Goal: Information Seeking & Learning: Find specific fact

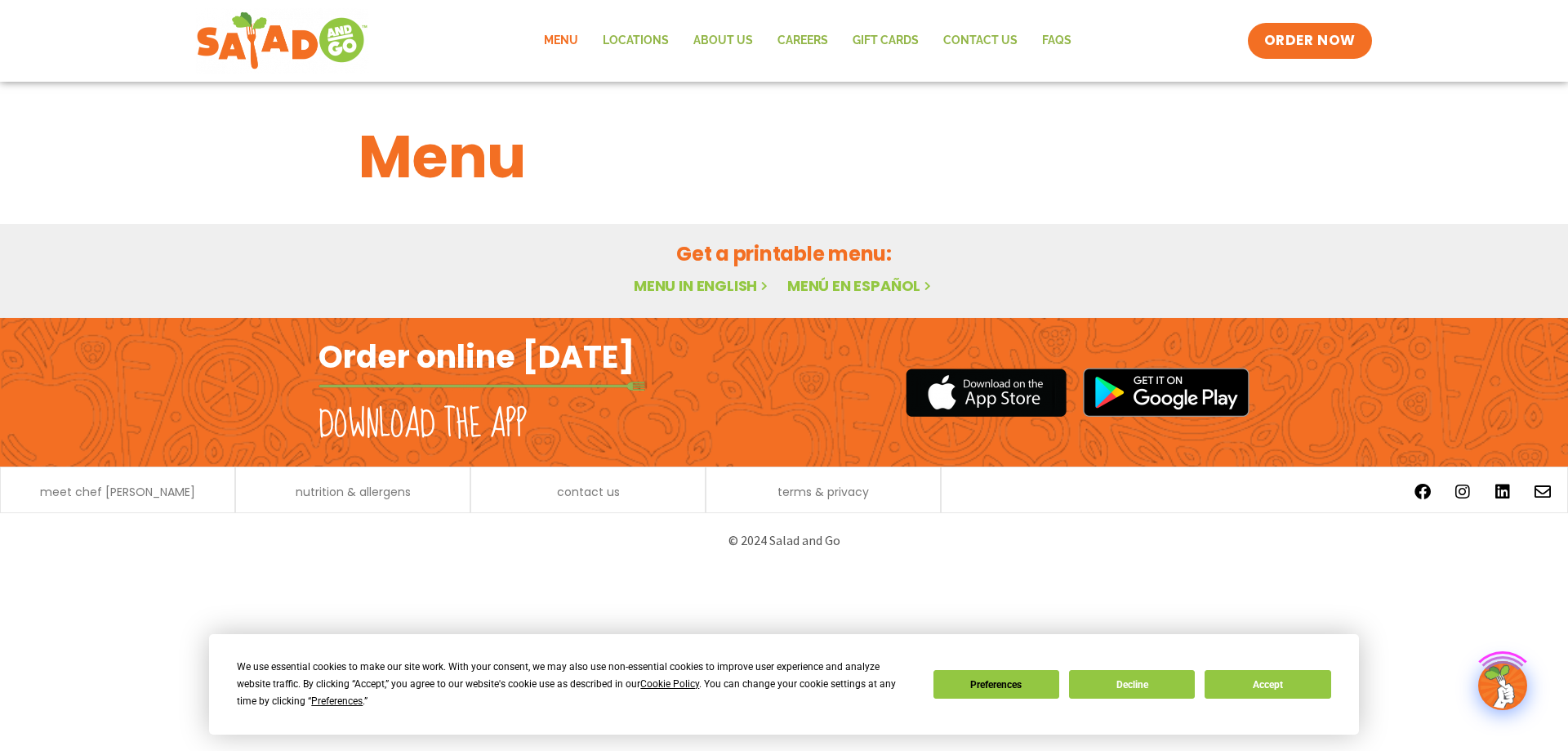
click at [564, 43] on link "Menu" at bounding box center [561, 40] width 58 height 37
click at [710, 278] on link "Menu in English" at bounding box center [702, 285] width 137 height 20
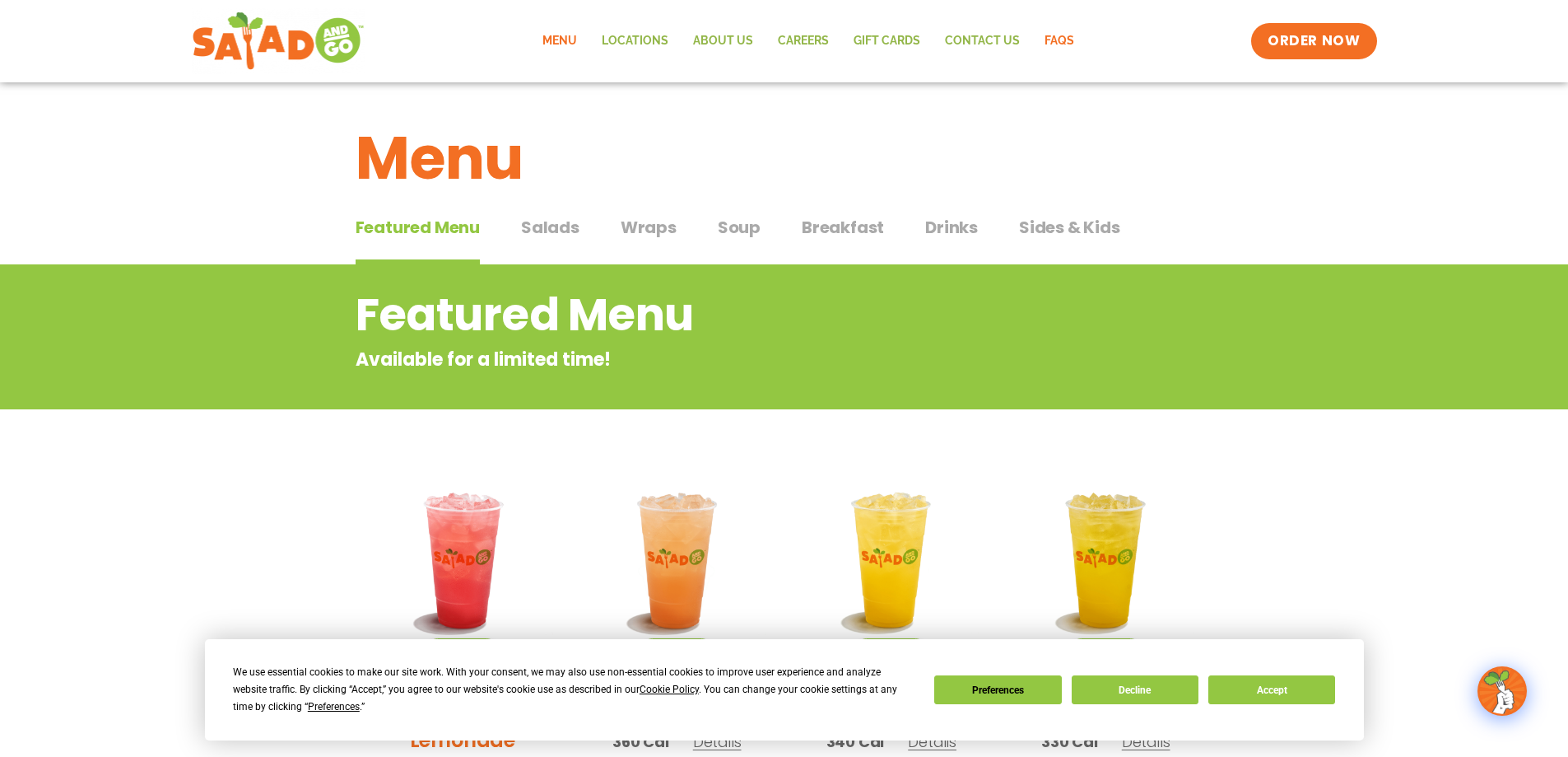
click at [1075, 36] on link "FAQs" at bounding box center [1059, 41] width 54 height 38
click at [552, 231] on span "Salads" at bounding box center [550, 227] width 58 height 25
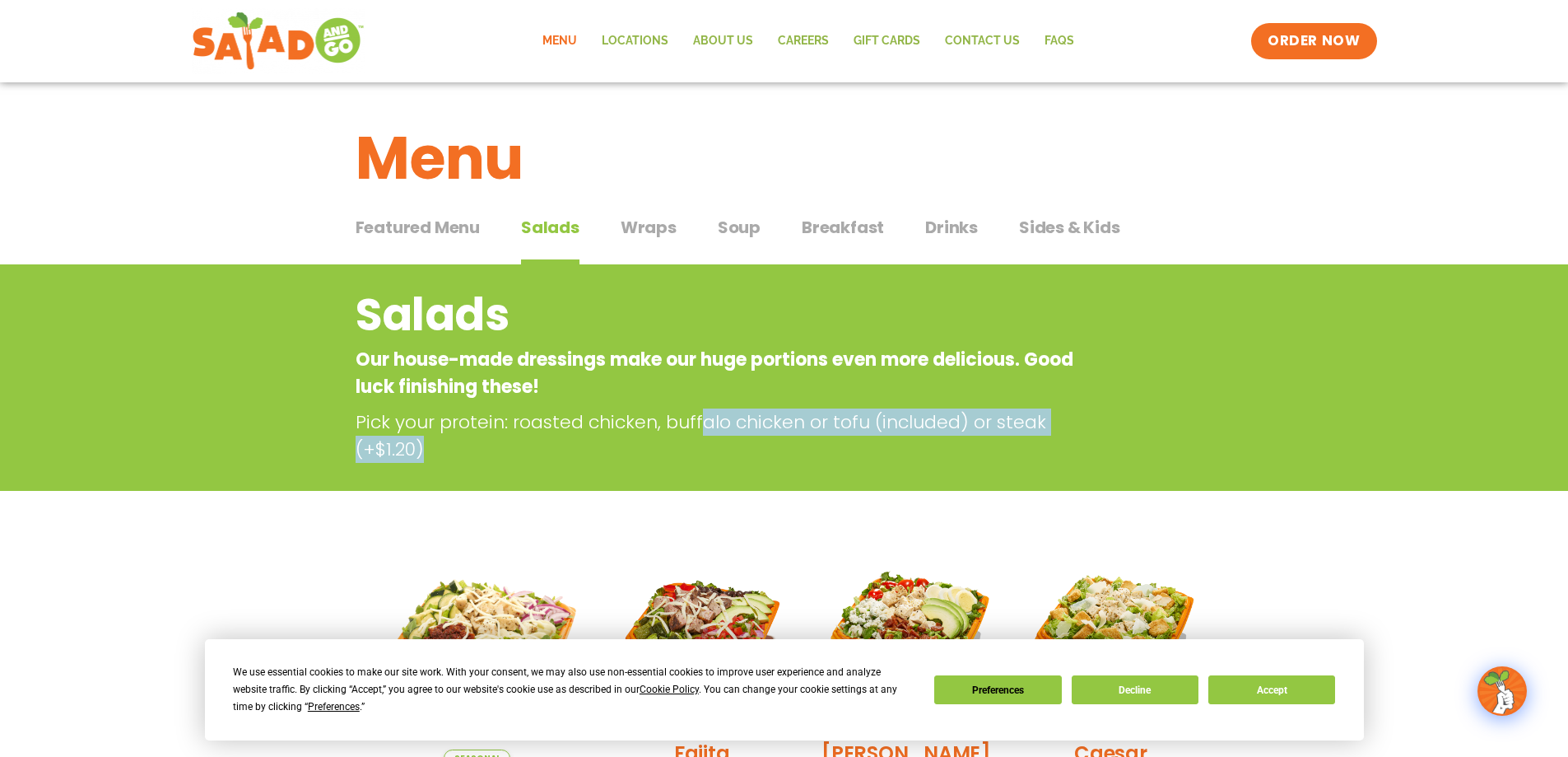
drag, startPoint x: 697, startPoint y: 429, endPoint x: 911, endPoint y: 454, distance: 215.5
click at [911, 454] on p "Pick your protein: roasted chicken, buffalo chicken or tofu (included) or steak…" at bounding box center [722, 436] width 733 height 54
drag, startPoint x: 904, startPoint y: 448, endPoint x: 842, endPoint y: 415, distance: 70.2
click at [842, 415] on p "Pick your protein: roasted chicken, buffalo chicken or tofu (included) or steak…" at bounding box center [722, 436] width 733 height 54
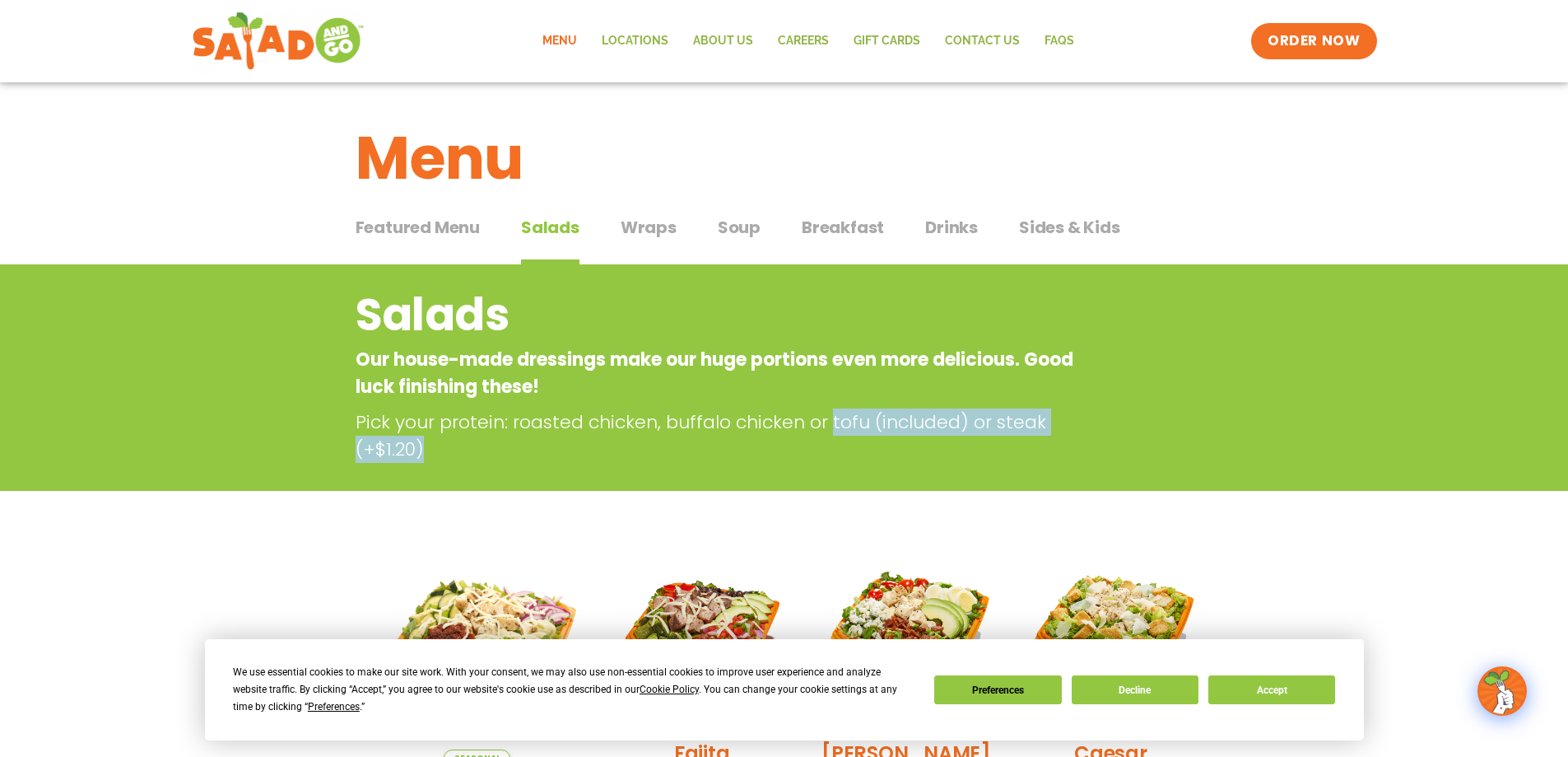
click at [842, 415] on p "Pick your protein: roasted chicken, buffalo chicken or tofu (included) or steak…" at bounding box center [722, 436] width 733 height 54
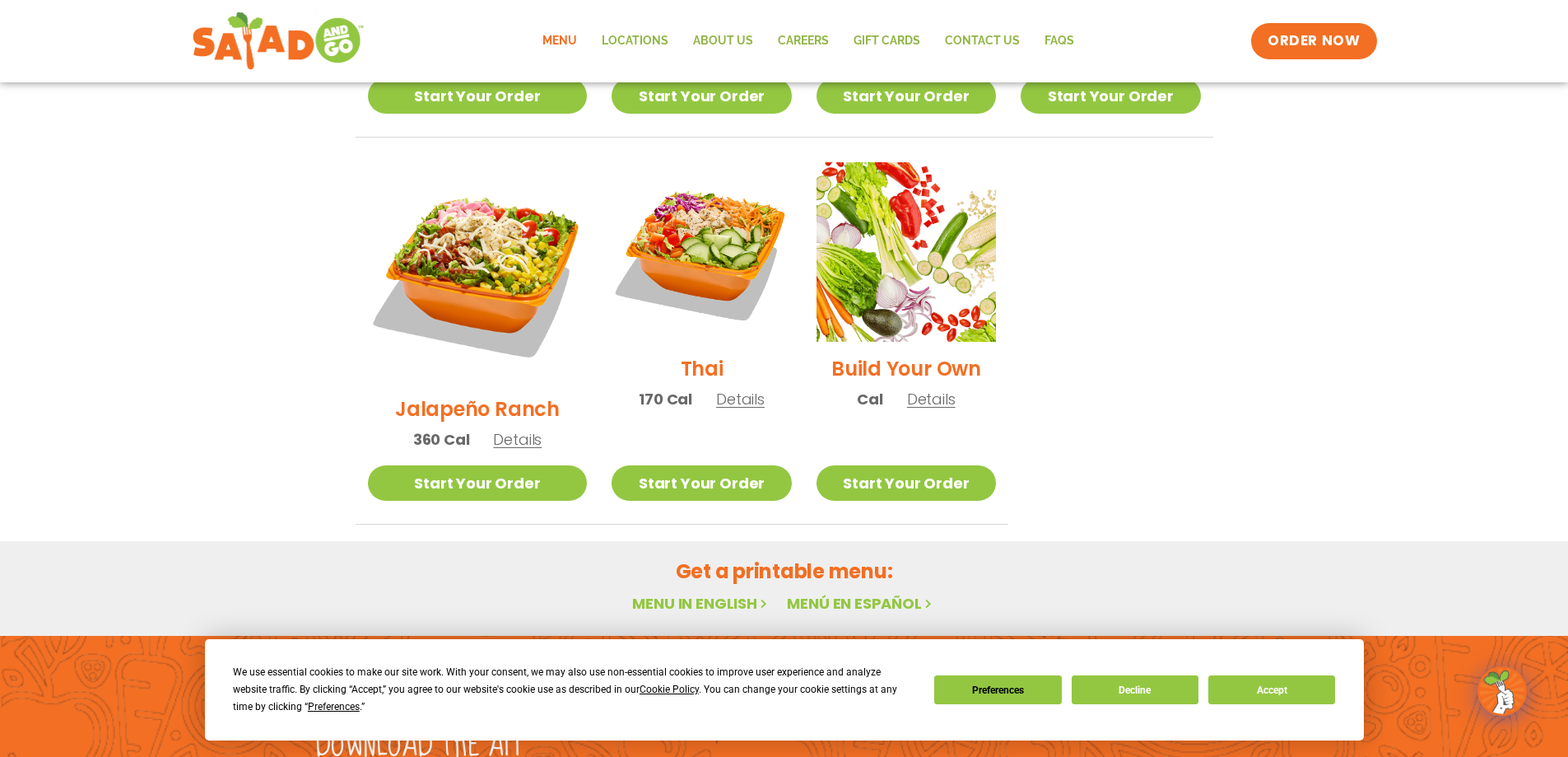
scroll to position [1229, 0]
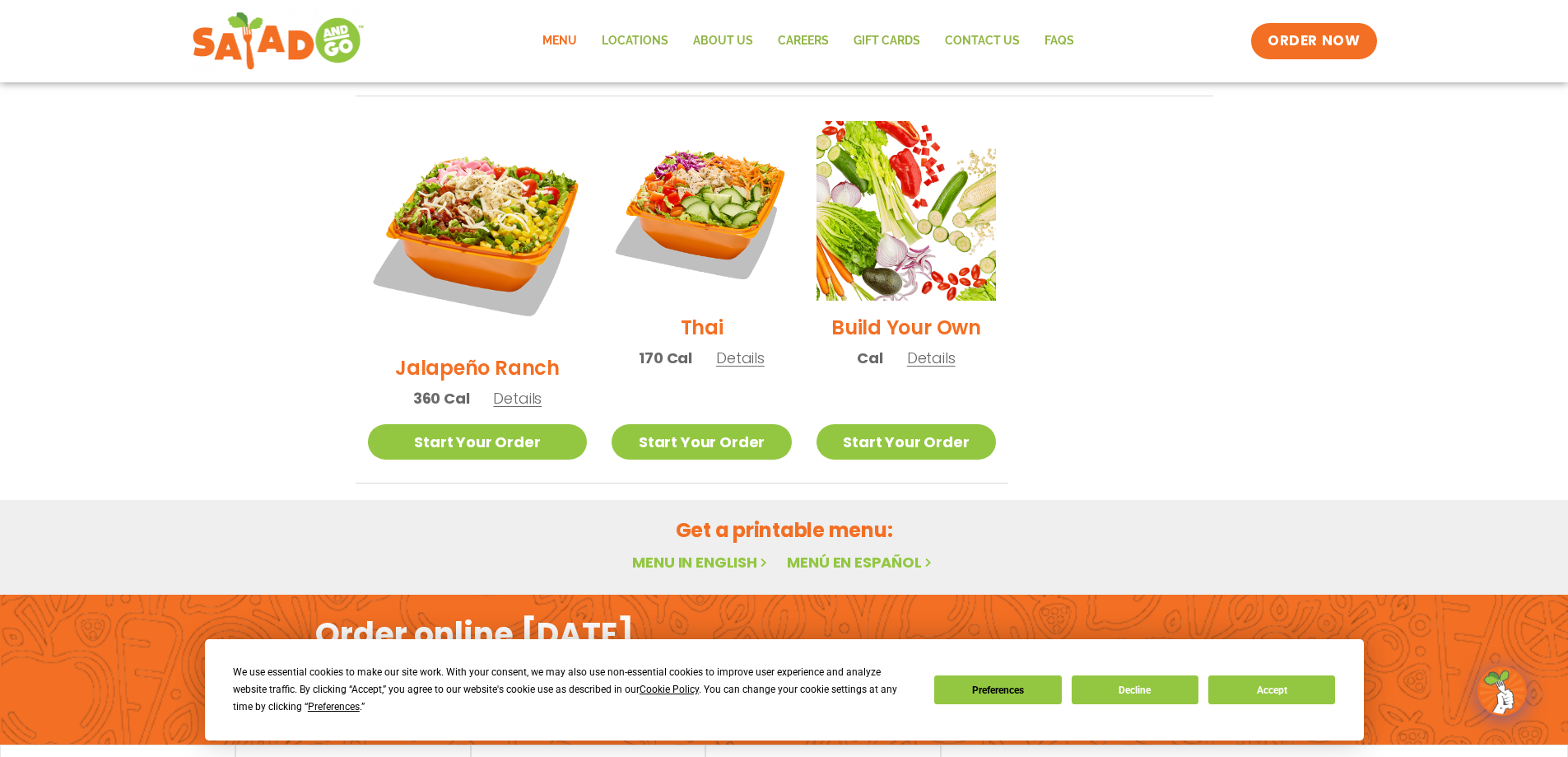
click at [703, 552] on link "Menu in English" at bounding box center [702, 562] width 138 height 20
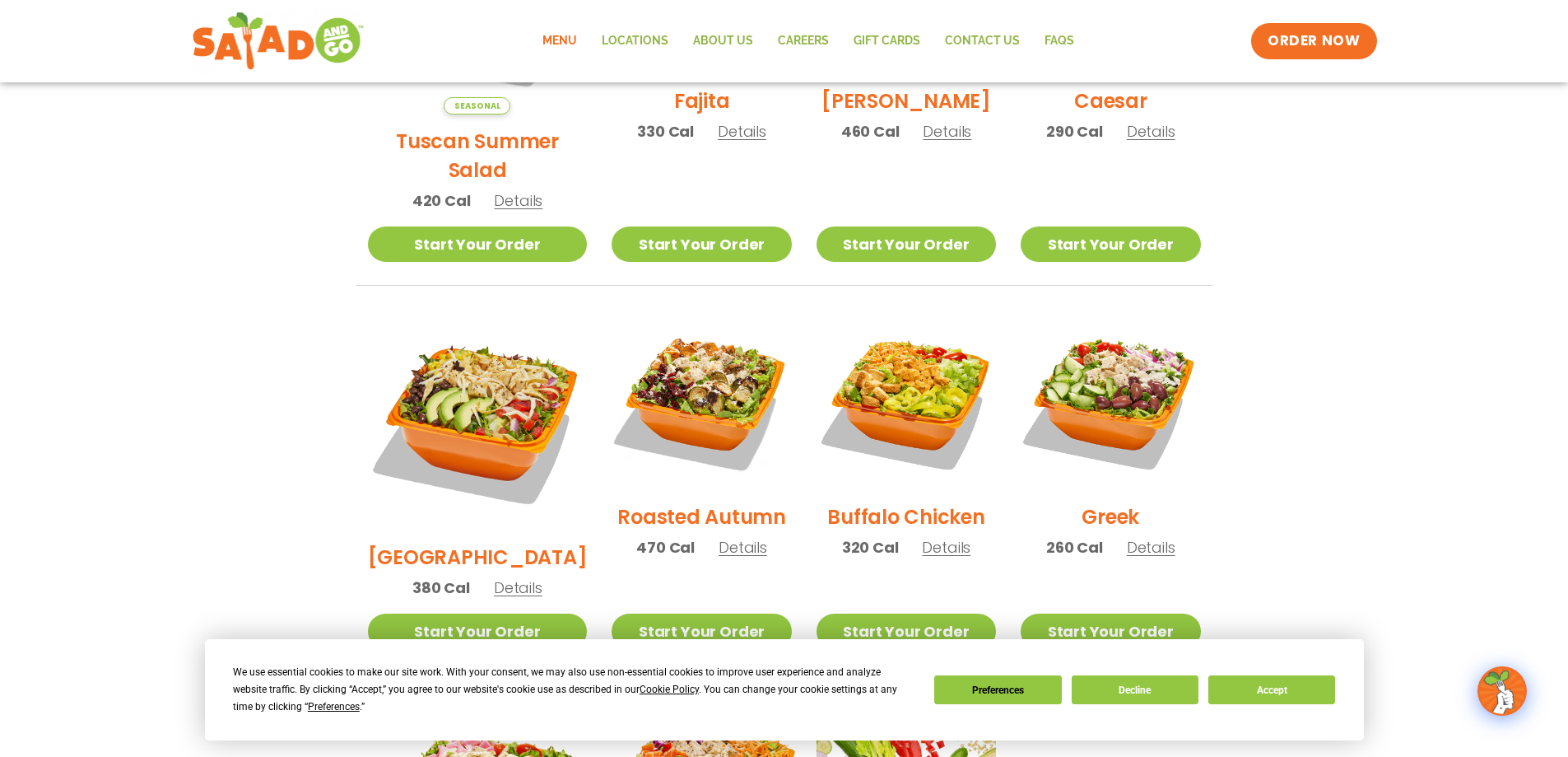
scroll to position [1147, 0]
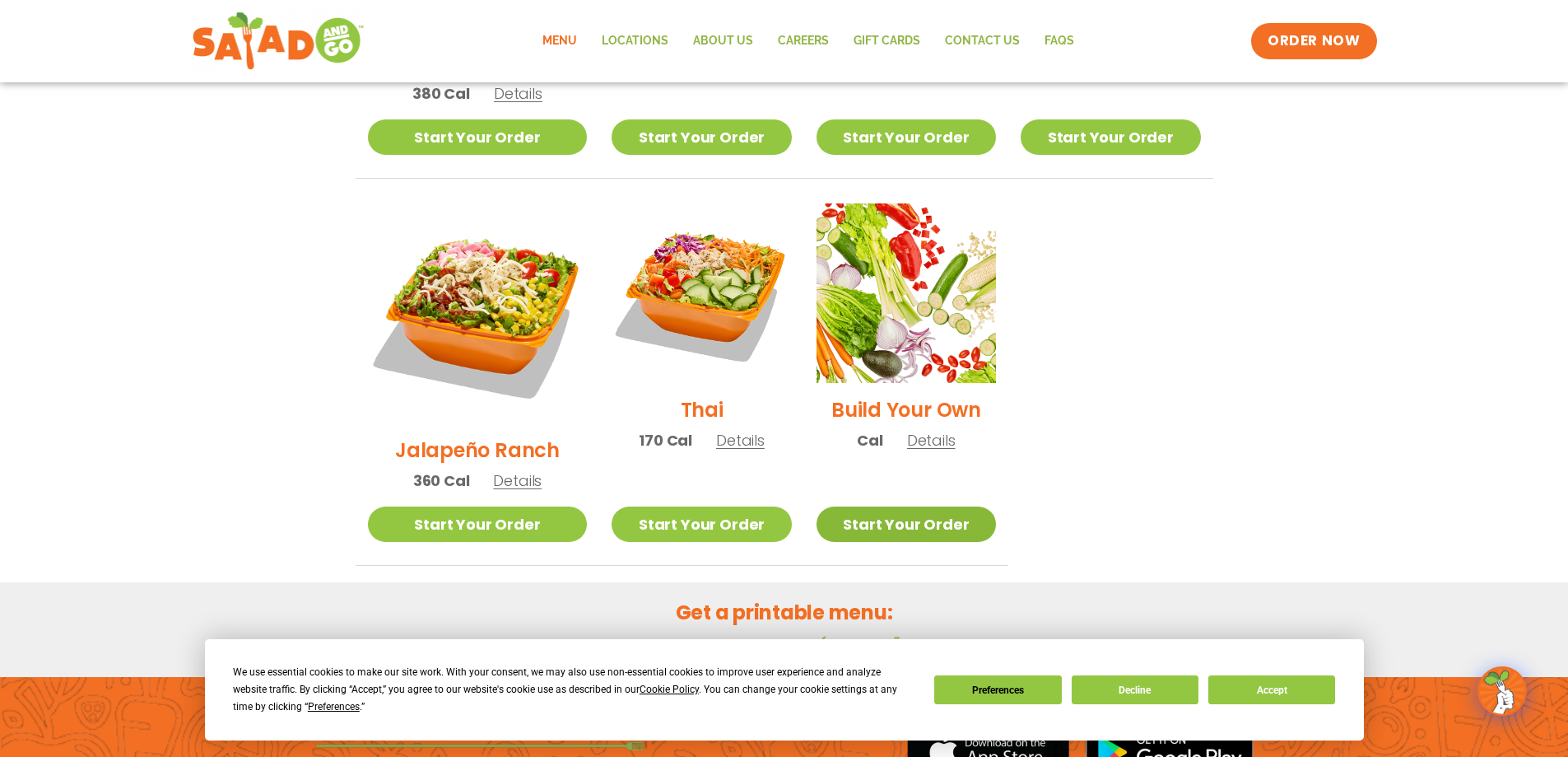
click at [897, 507] on link "Start Your Order" at bounding box center [906, 524] width 180 height 35
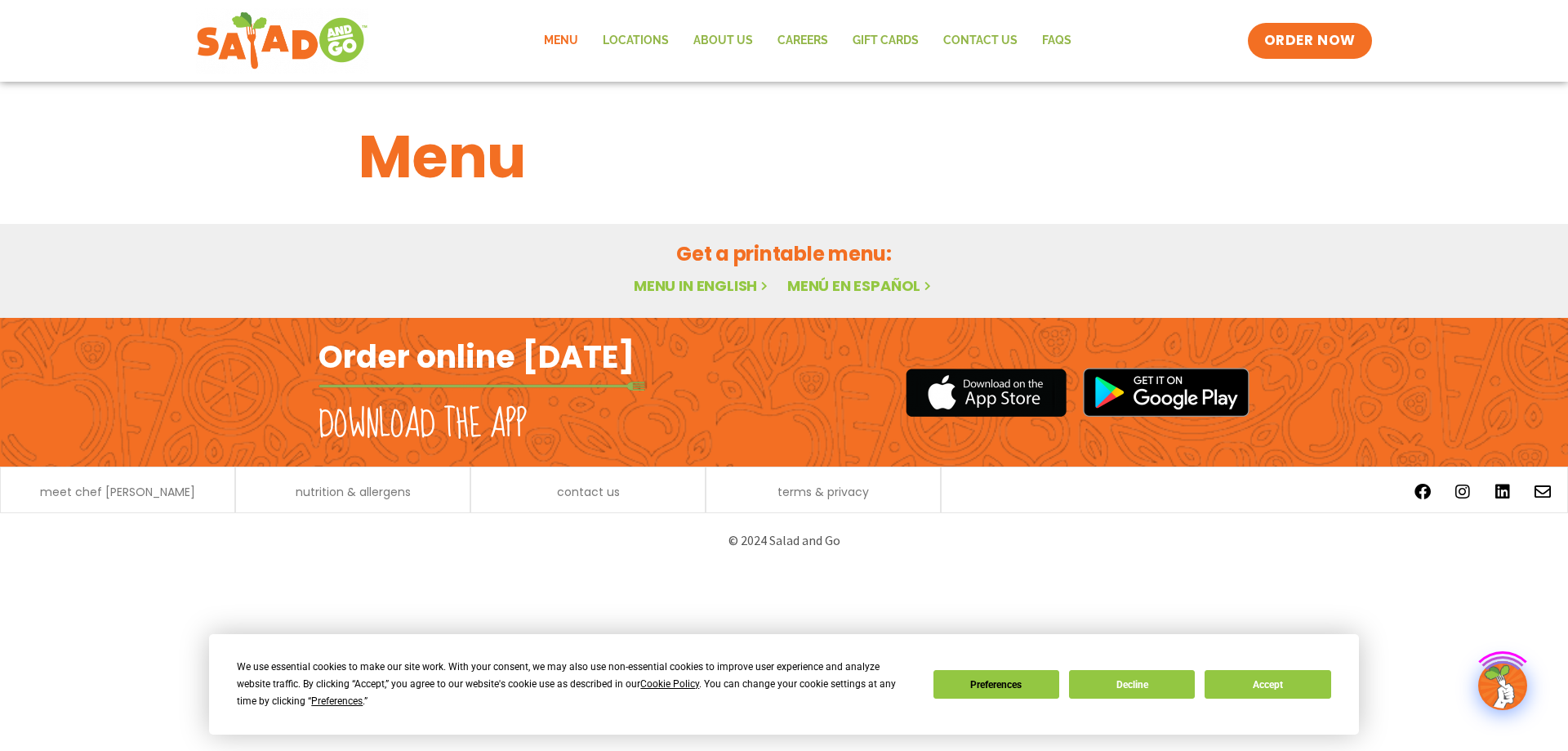
click at [563, 39] on link "Menu" at bounding box center [561, 40] width 58 height 37
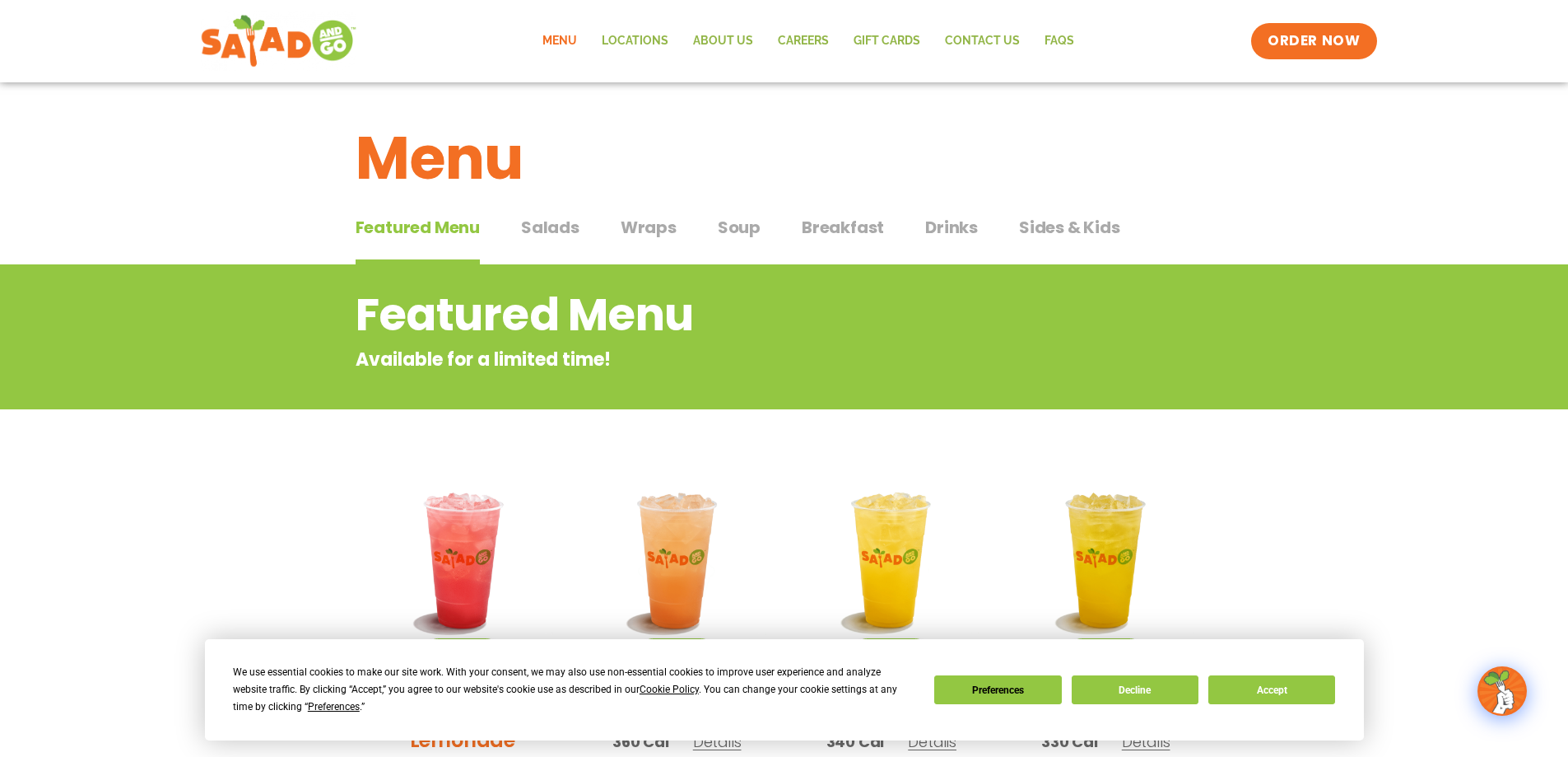
click at [315, 35] on img at bounding box center [277, 41] width 156 height 59
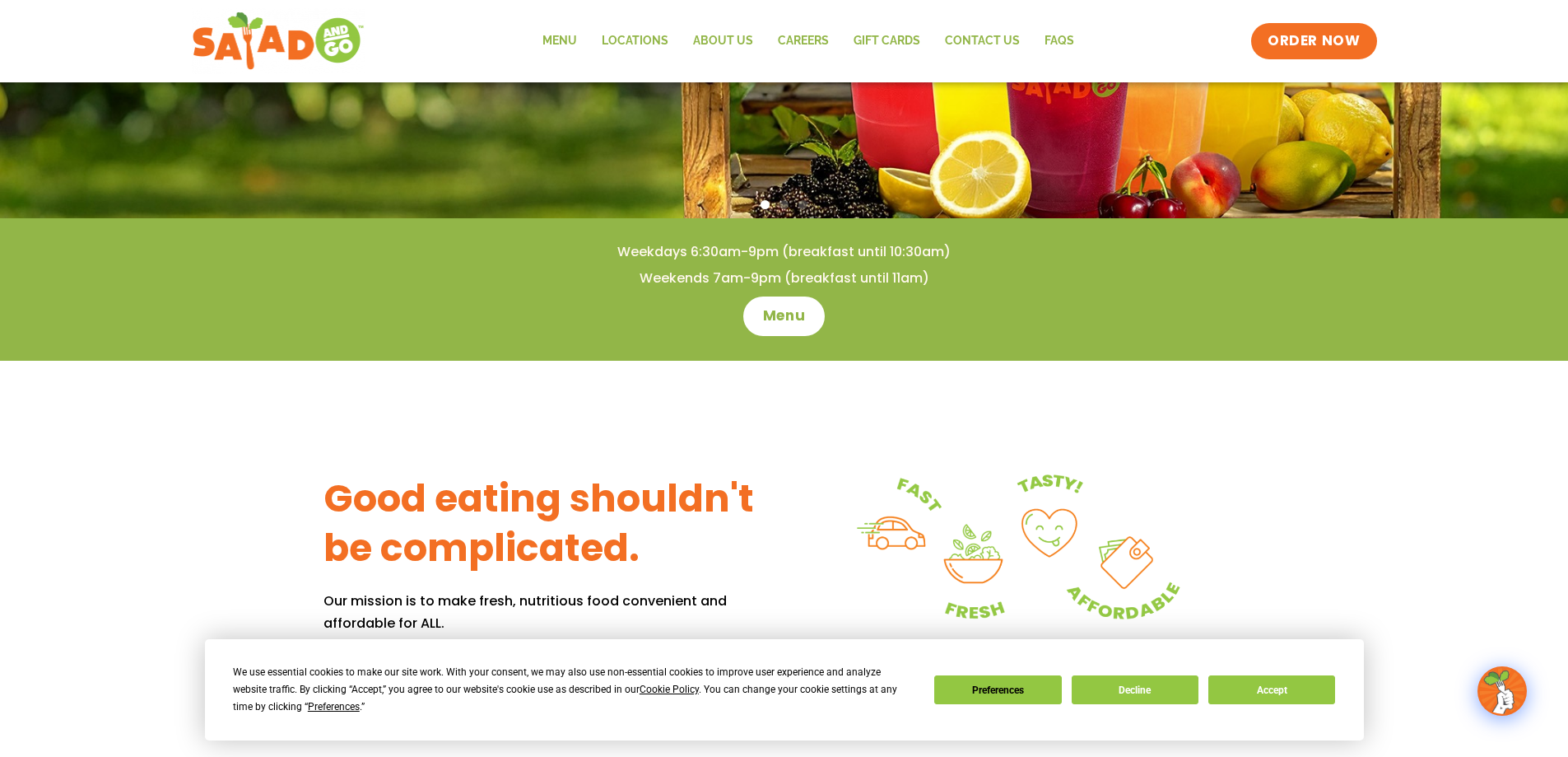
scroll to position [194, 0]
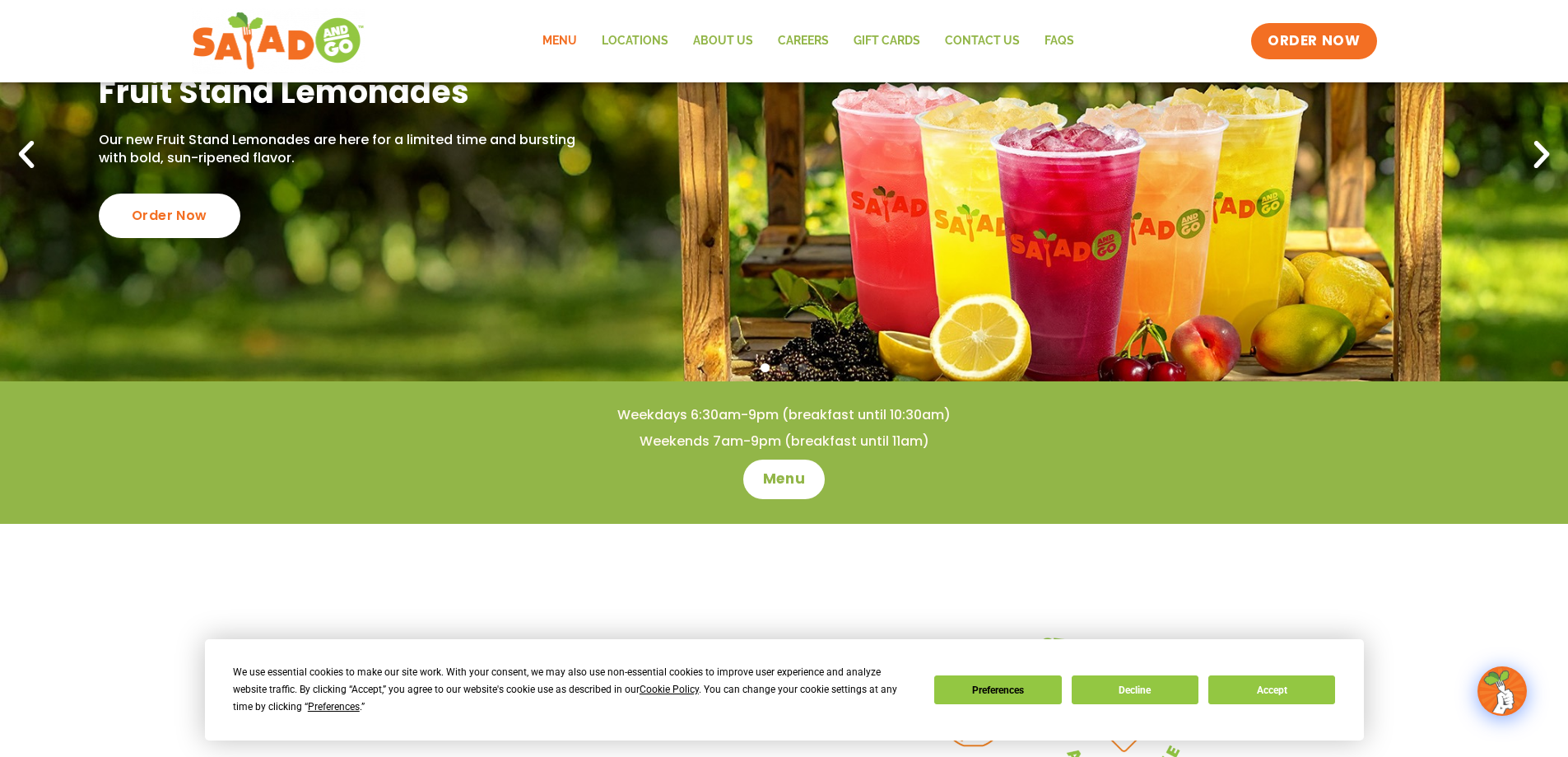
click at [563, 39] on link "Menu" at bounding box center [560, 41] width 59 height 38
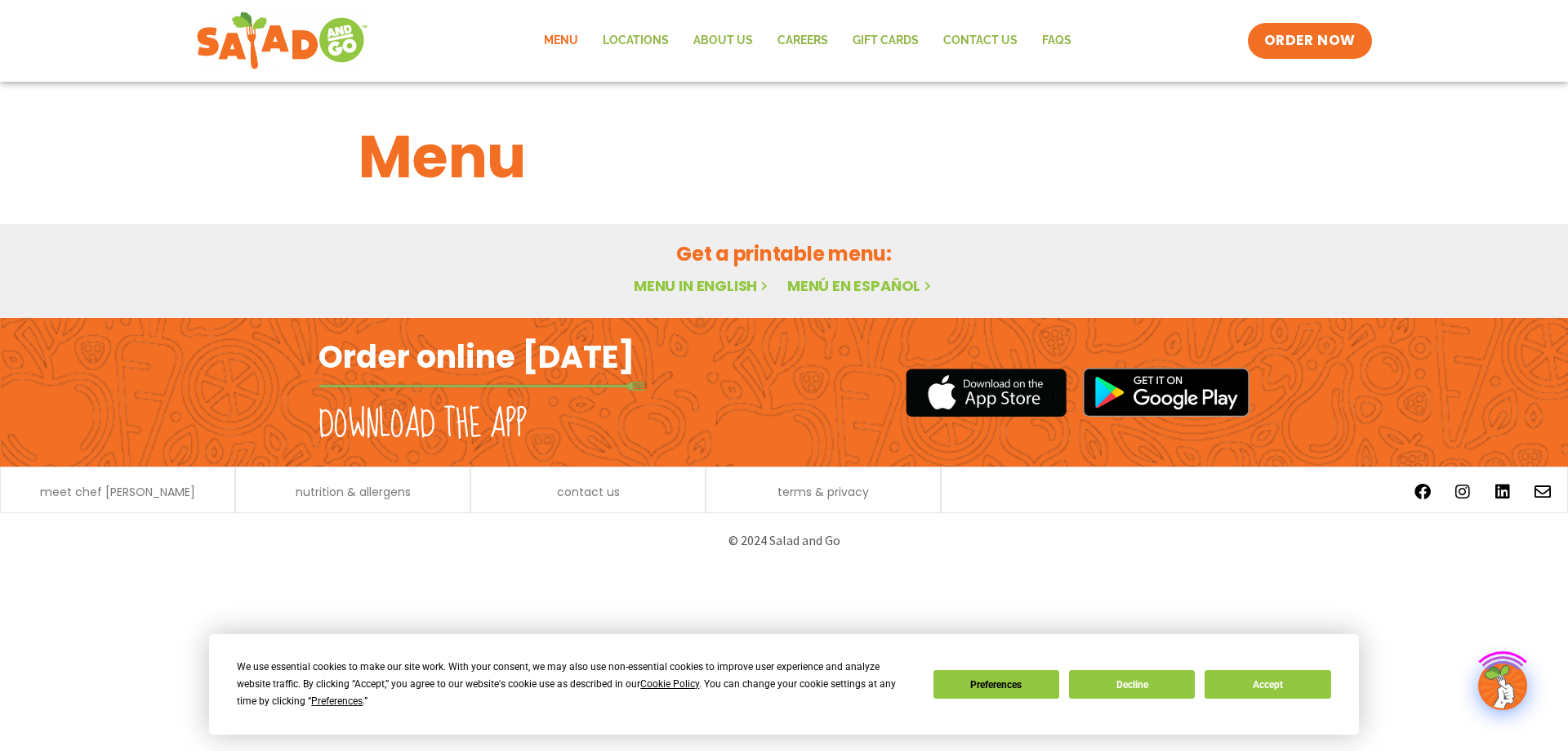
drag, startPoint x: 358, startPoint y: 505, endPoint x: 353, endPoint y: 481, distance: 24.5
click at [353, 499] on div "nutrition & allergens" at bounding box center [353, 490] width 236 height 47
click at [352, 481] on div "nutrition & allergens" at bounding box center [353, 490] width 236 height 47
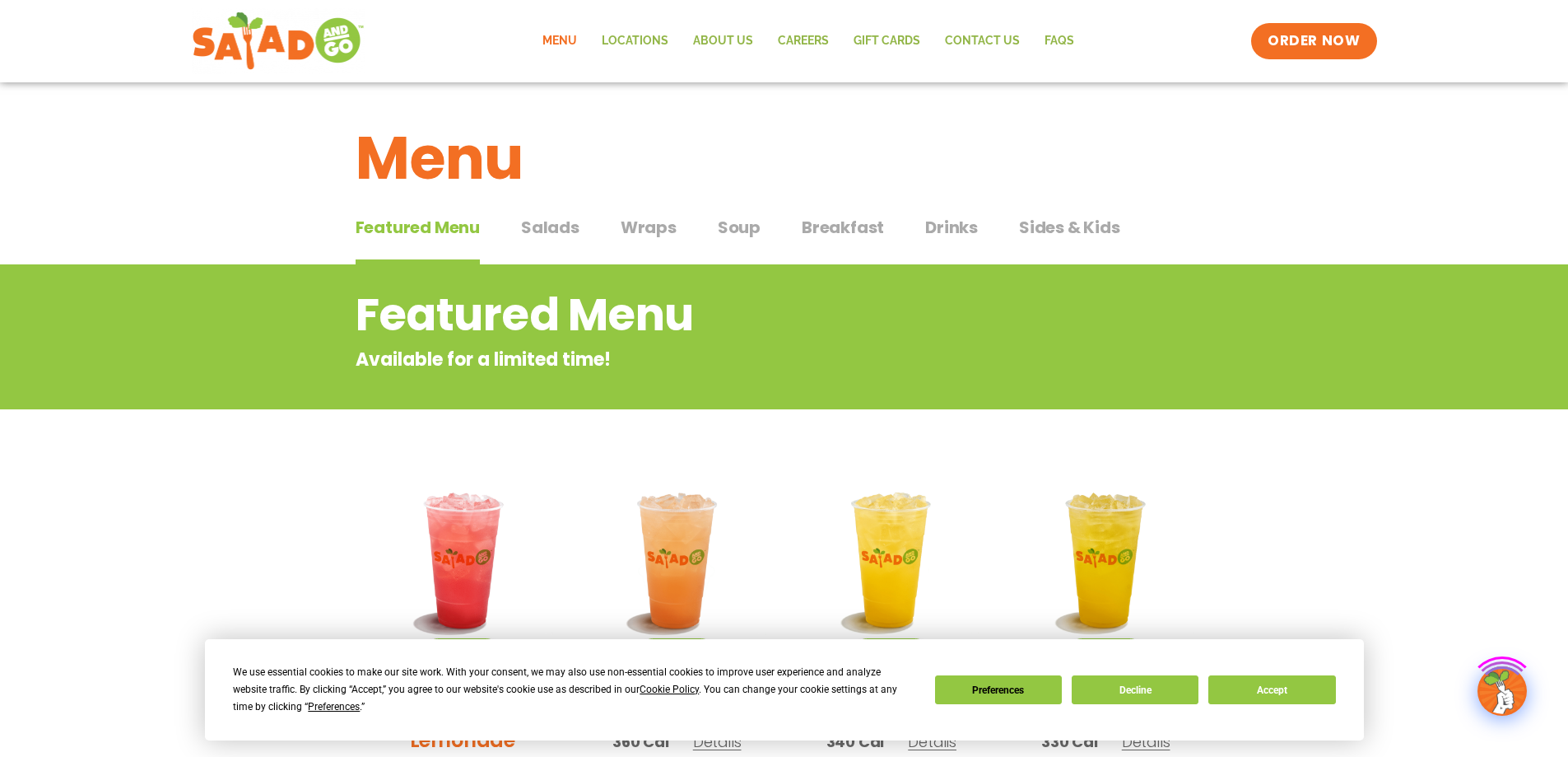
click at [355, 497] on li "Seasonal Blackberry Bramble Lemonade 360 Cal Details Start Your Order Seasonal …" at bounding box center [462, 660] width 215 height 390
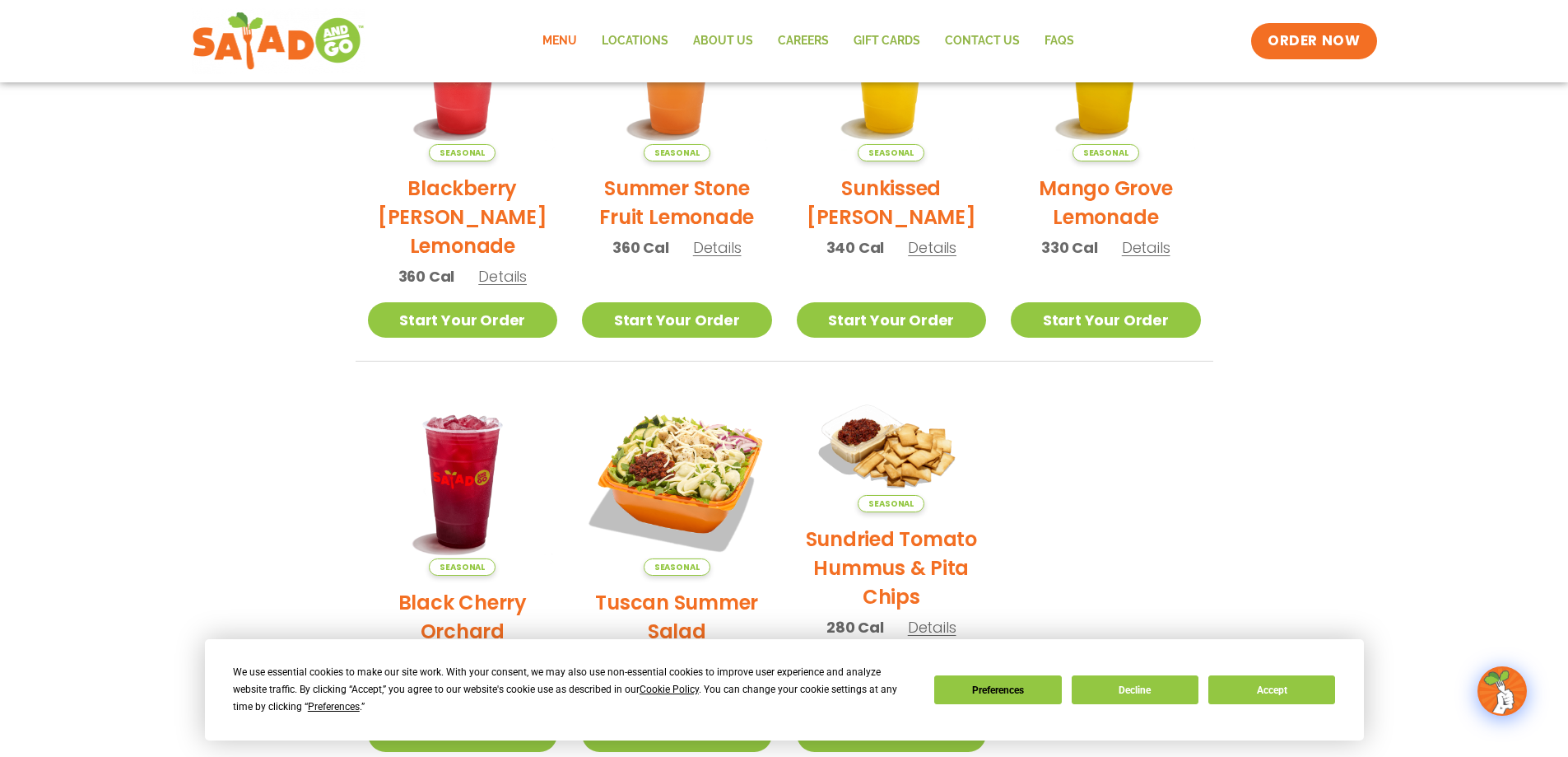
scroll to position [82, 0]
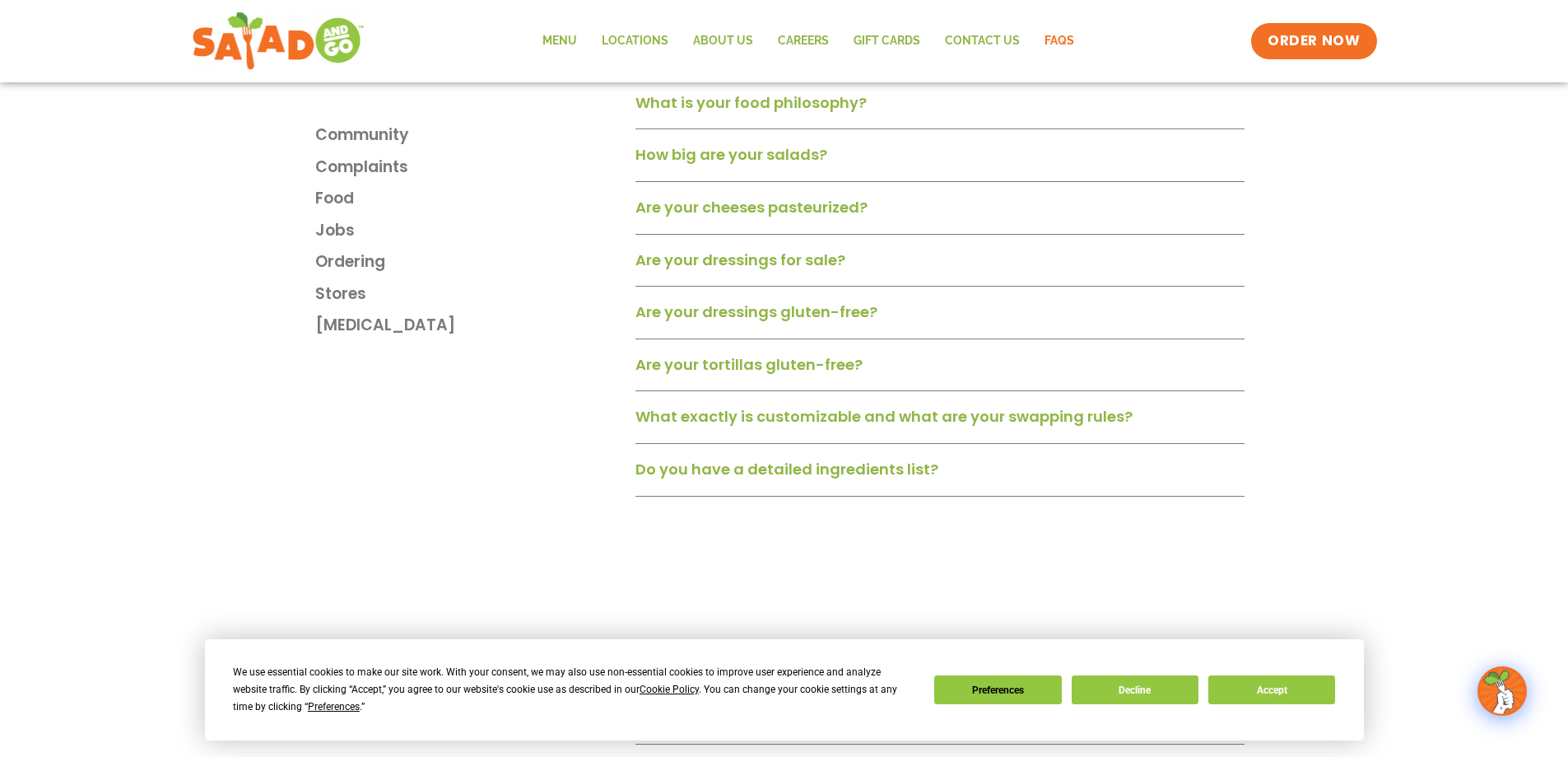
scroll to position [1235, 0]
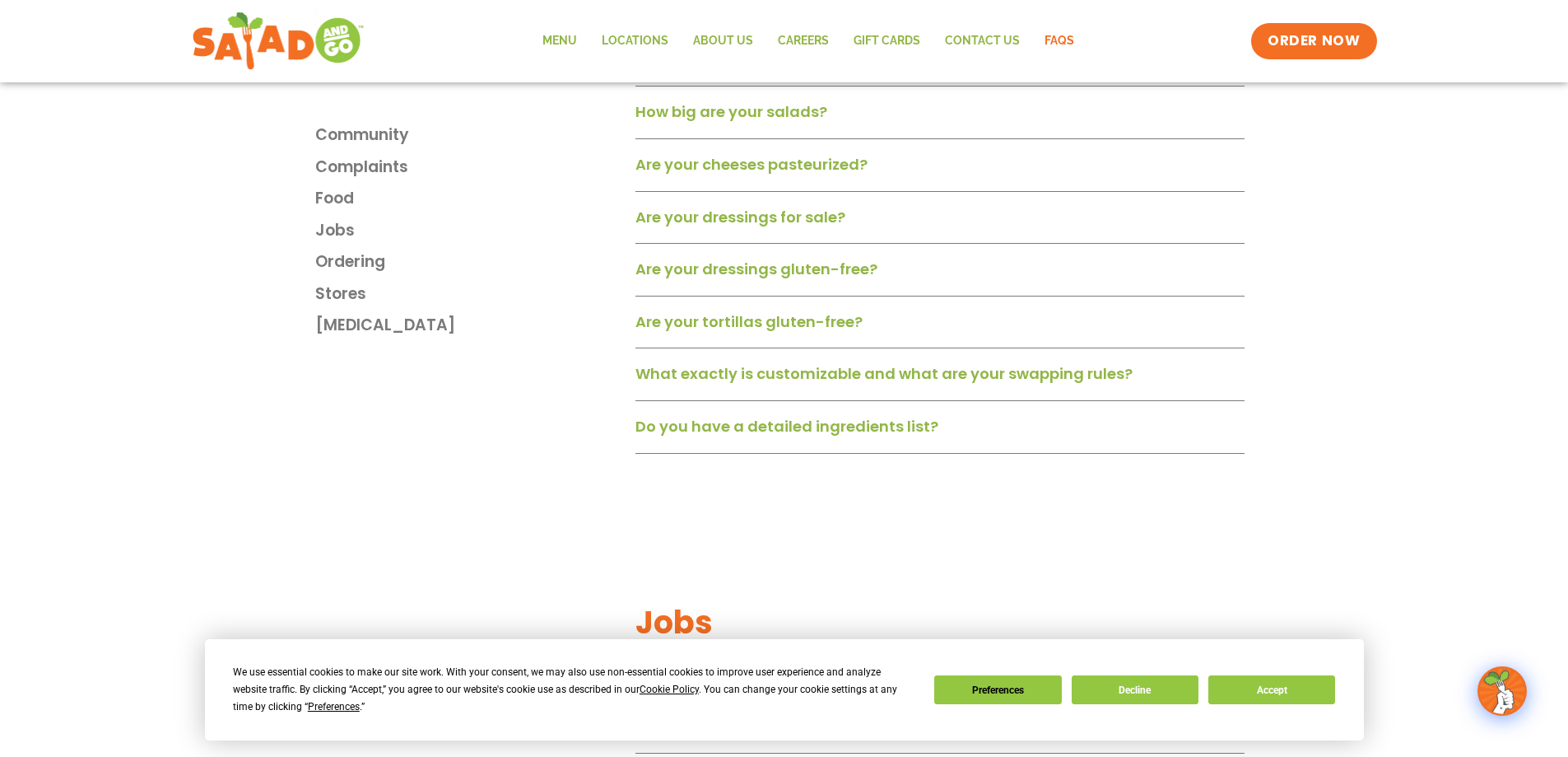
click at [879, 437] on link "Do you have a detailed ingredients list?" at bounding box center [786, 426] width 303 height 20
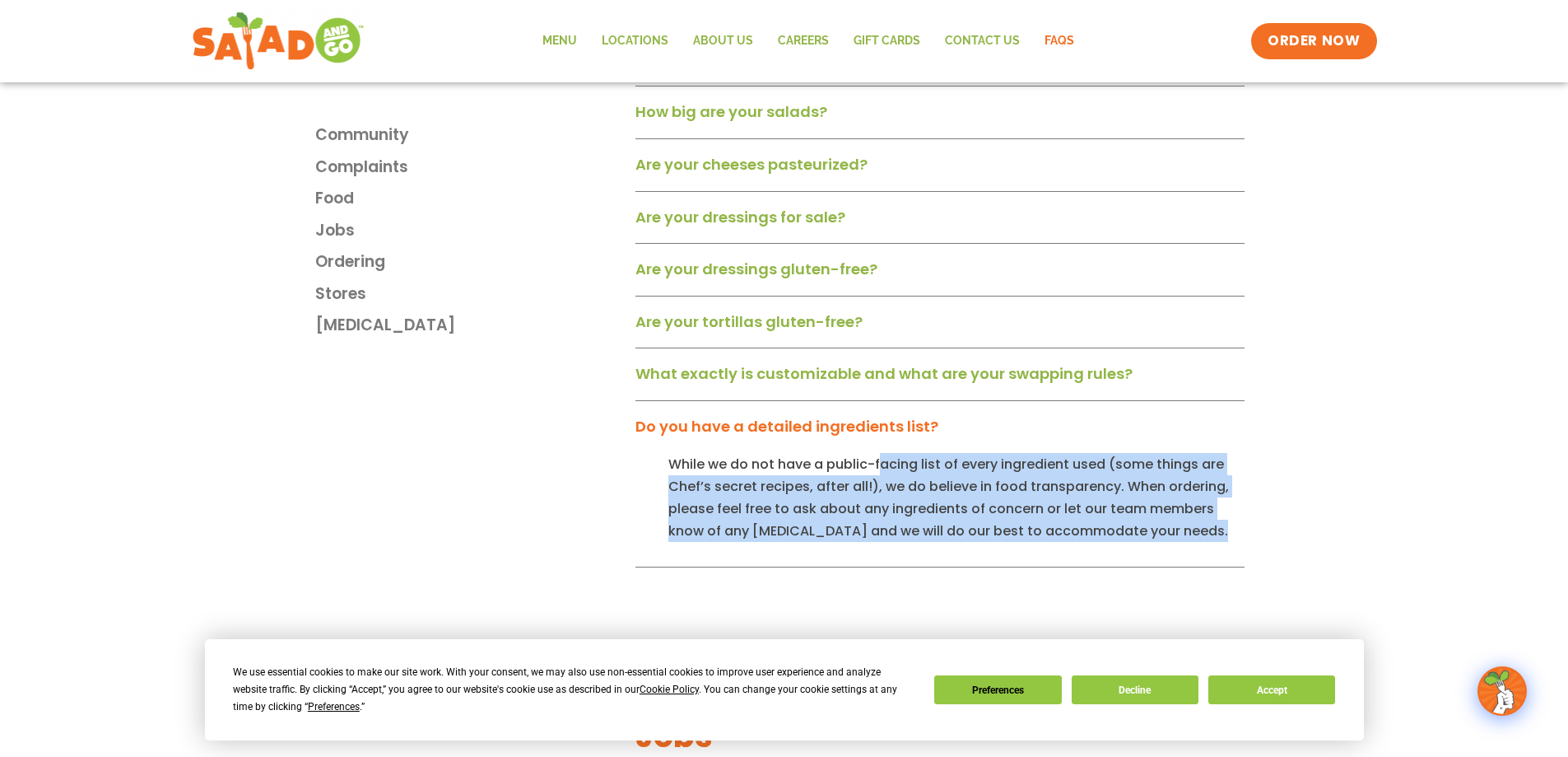
drag, startPoint x: 879, startPoint y: 475, endPoint x: 1217, endPoint y: 556, distance: 347.6
click at [1217, 556] on div "While we do not have a public-facing list of every ingredient used (some things…" at bounding box center [940, 510] width 610 height 115
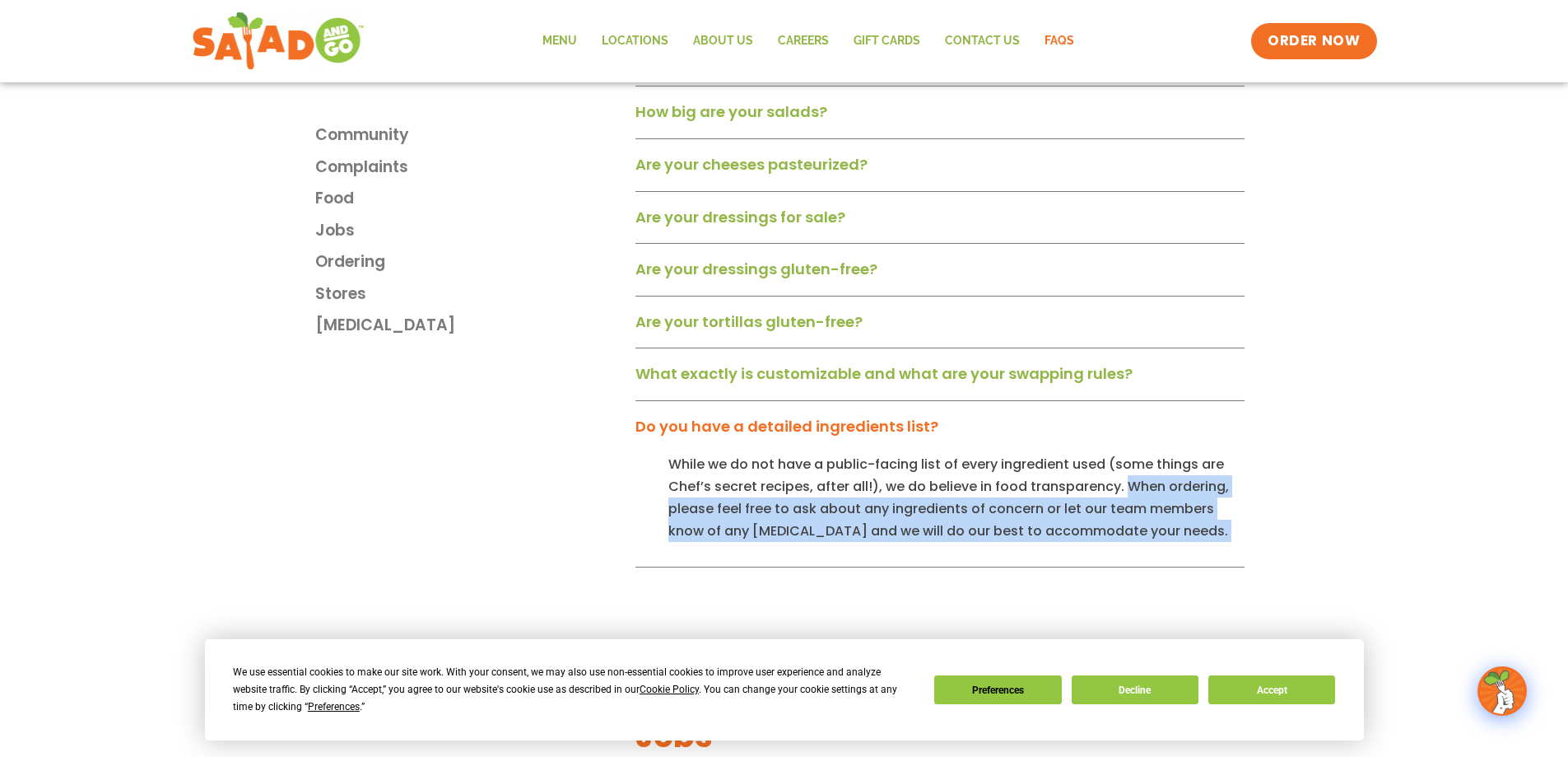
drag, startPoint x: 1217, startPoint y: 556, endPoint x: 1147, endPoint y: 495, distance: 92.8
click at [1147, 495] on div "While we do not have a public-facing list of every ingredient used (some things…" at bounding box center [940, 510] width 610 height 115
click at [1147, 495] on p "While we do not have a public-facing list of every ingredient used (some things…" at bounding box center [957, 497] width 576 height 89
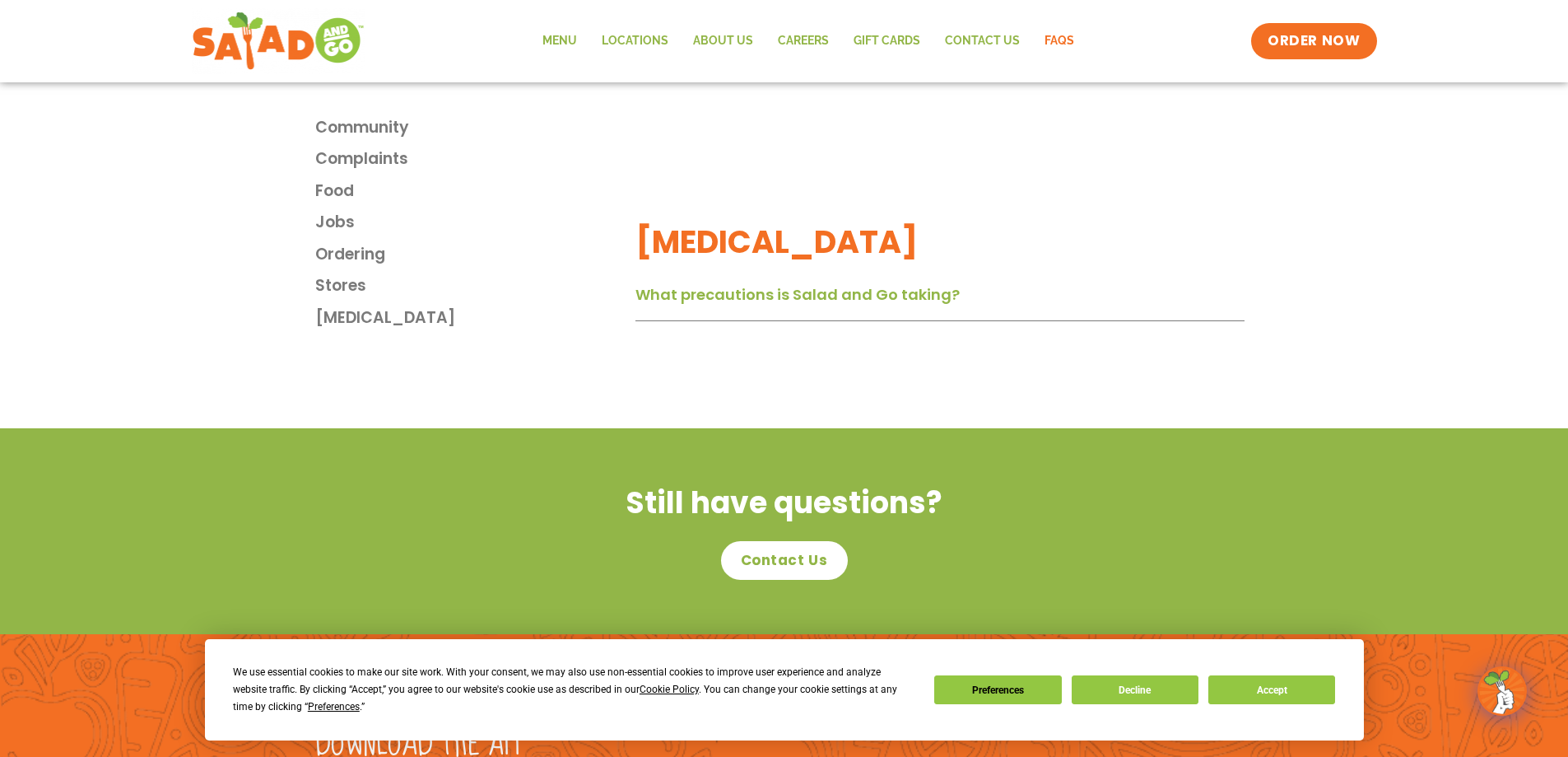
scroll to position [3102, 0]
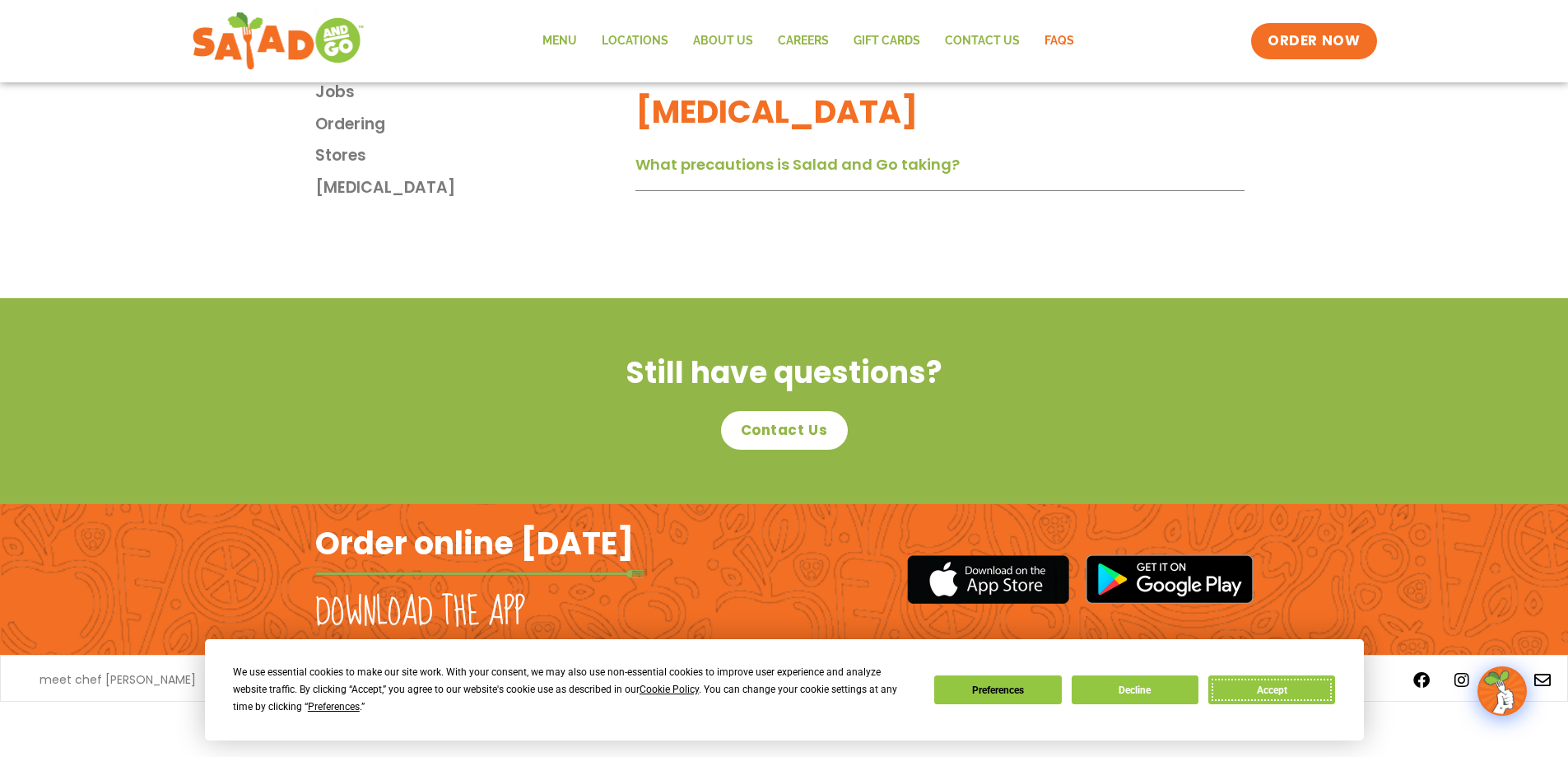
drag, startPoint x: 1272, startPoint y: 689, endPoint x: 1039, endPoint y: 671, distance: 233.7
click at [1023, 671] on div "We use essential cookies to make our site work. With your consent, we may also …" at bounding box center [784, 690] width 1102 height 52
drag, startPoint x: 1143, startPoint y: 696, endPoint x: 1103, endPoint y: 696, distance: 40.0
click at [1144, 696] on button "Decline" at bounding box center [1135, 689] width 127 height 29
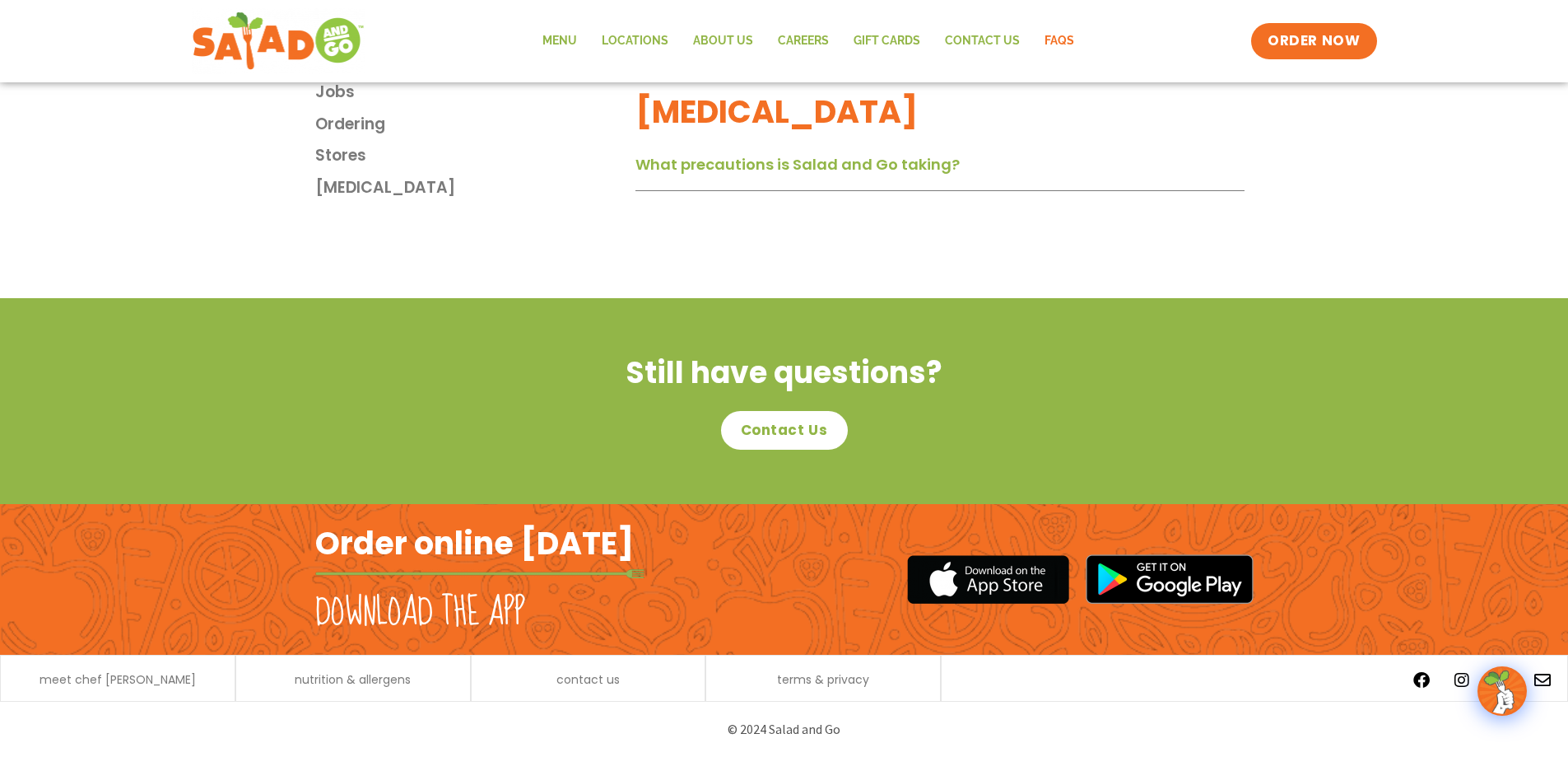
click at [423, 677] on div "nutrition & allergens" at bounding box center [354, 680] width 217 height 17
click at [365, 677] on span "nutrition & allergens" at bounding box center [353, 679] width 116 height 12
